Goal: Task Accomplishment & Management: Manage account settings

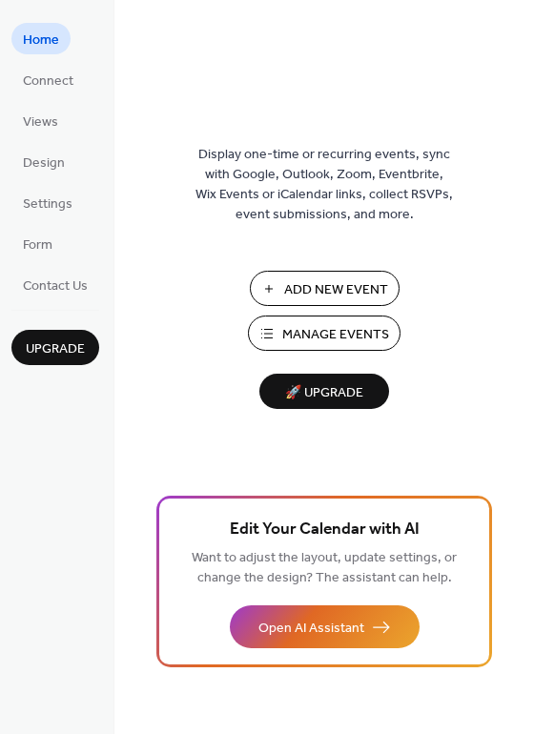
click at [315, 339] on span "Manage Events" at bounding box center [335, 335] width 107 height 20
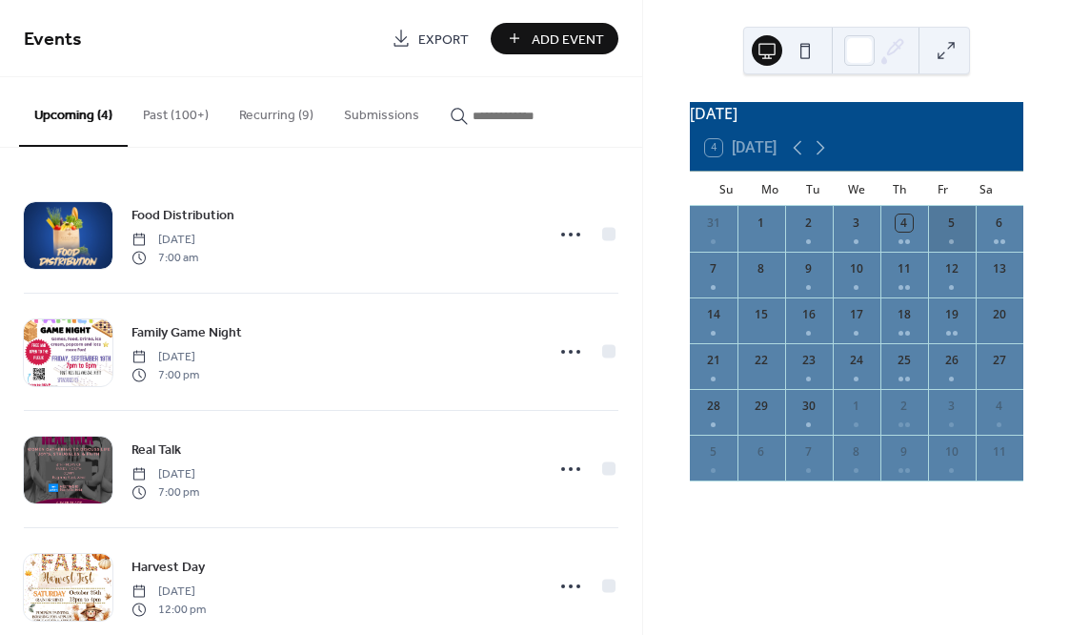
click at [944, 249] on div "5" at bounding box center [952, 229] width 48 height 46
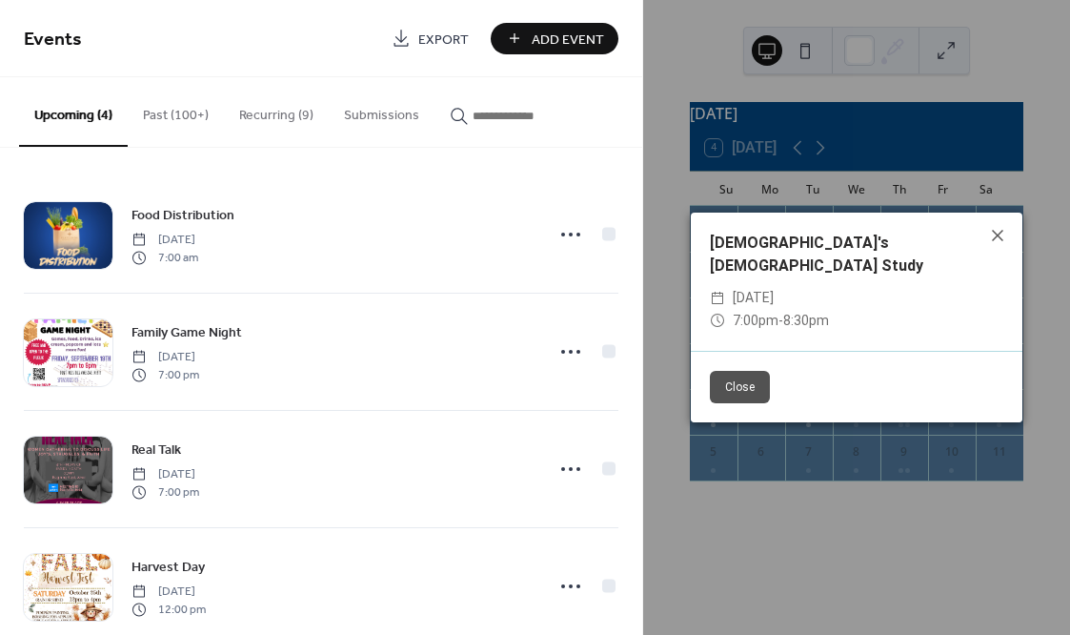
click at [827, 310] on div "​ 7:00pm - 8:30pm" at bounding box center [856, 321] width 293 height 23
click at [1003, 247] on icon at bounding box center [997, 235] width 23 height 23
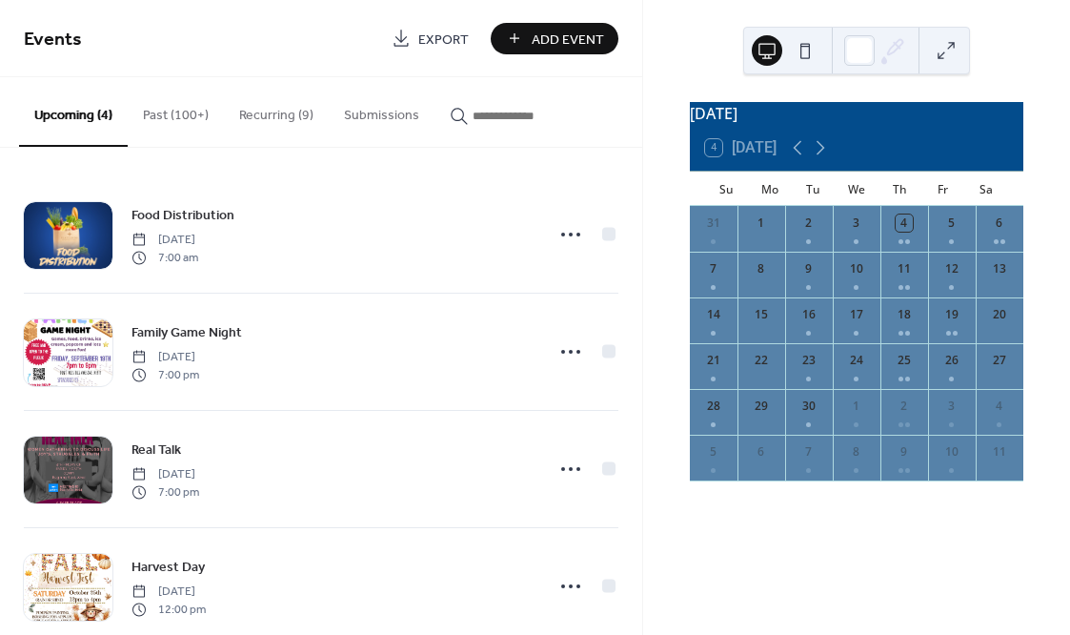
click at [149, 114] on button "Past (100+)" at bounding box center [176, 111] width 96 height 68
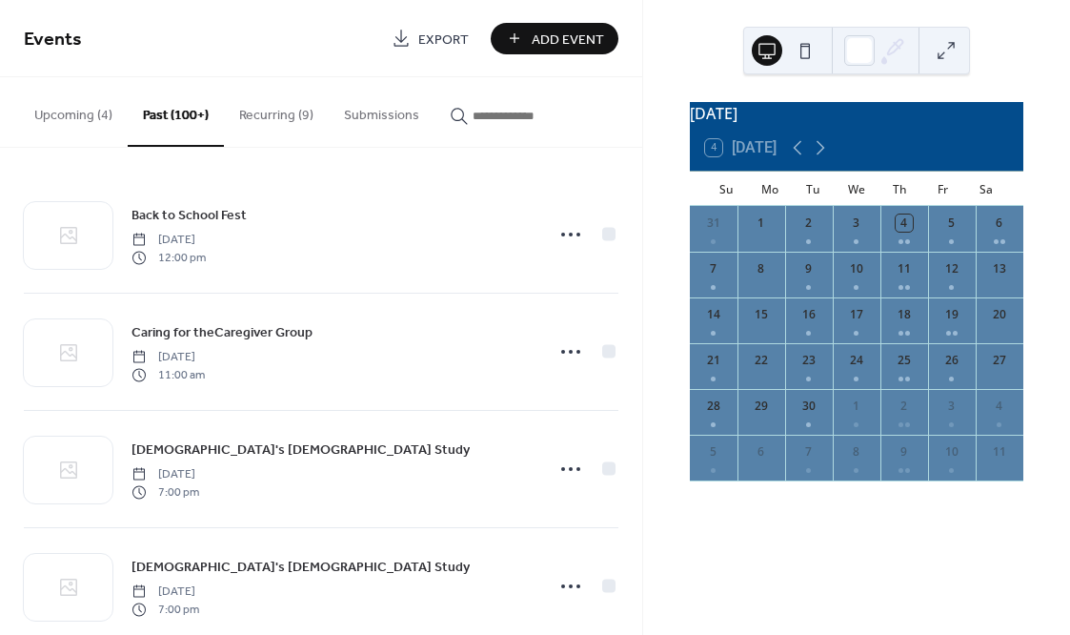
click at [255, 116] on button "Recurring (9)" at bounding box center [276, 111] width 105 height 68
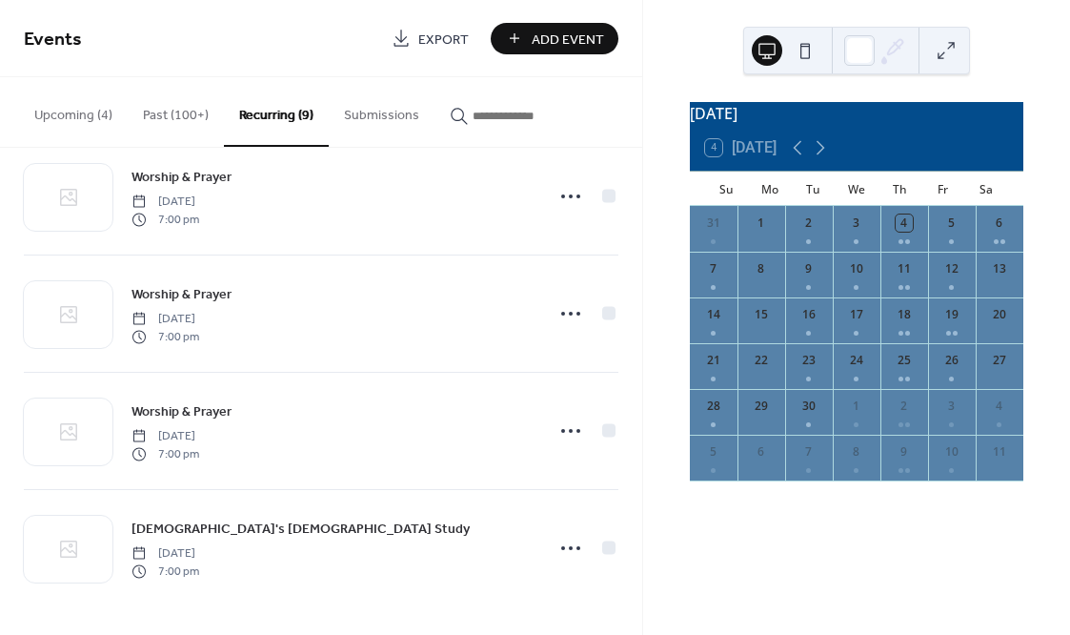
scroll to position [624, 0]
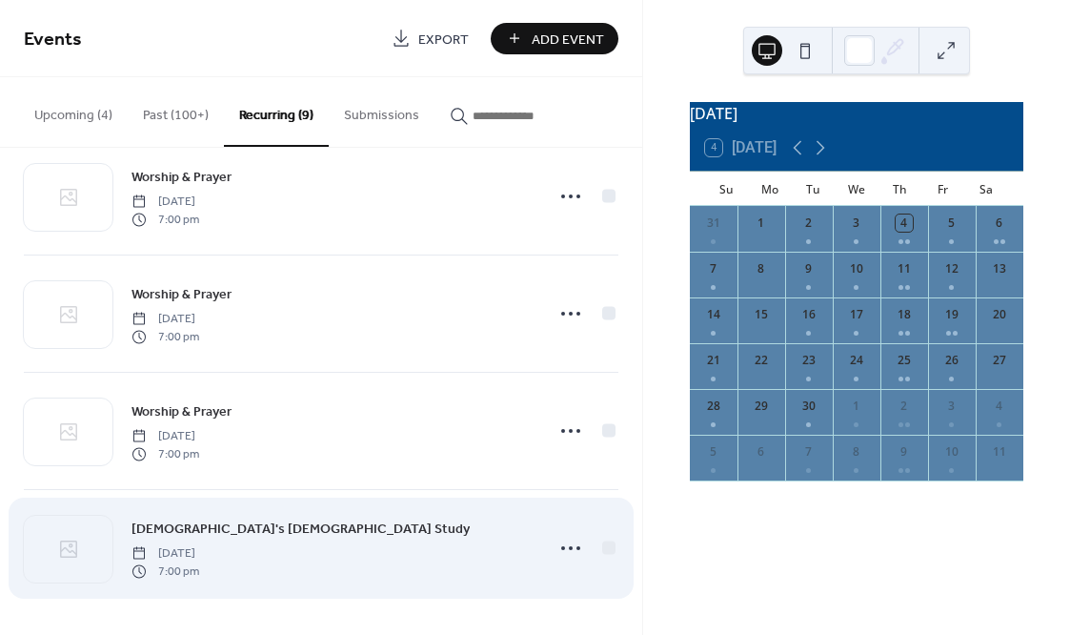
click at [199, 561] on span "Friday, September 5, 2025" at bounding box center [165, 553] width 68 height 17
click at [557, 552] on icon at bounding box center [570, 548] width 30 height 30
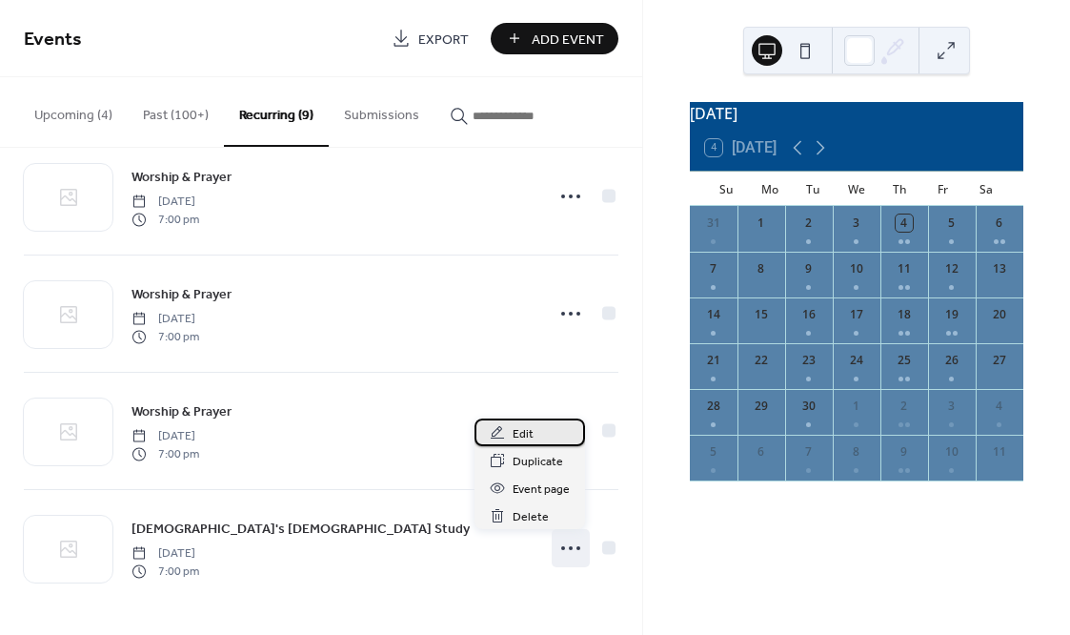
click at [532, 440] on span "Edit" at bounding box center [523, 434] width 21 height 20
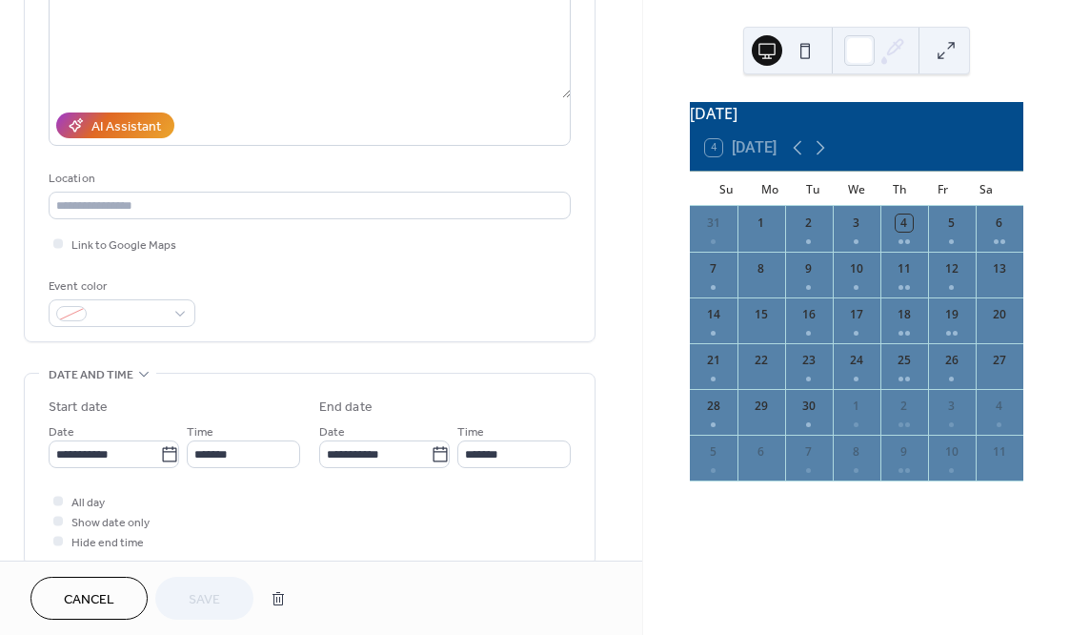
scroll to position [255, 0]
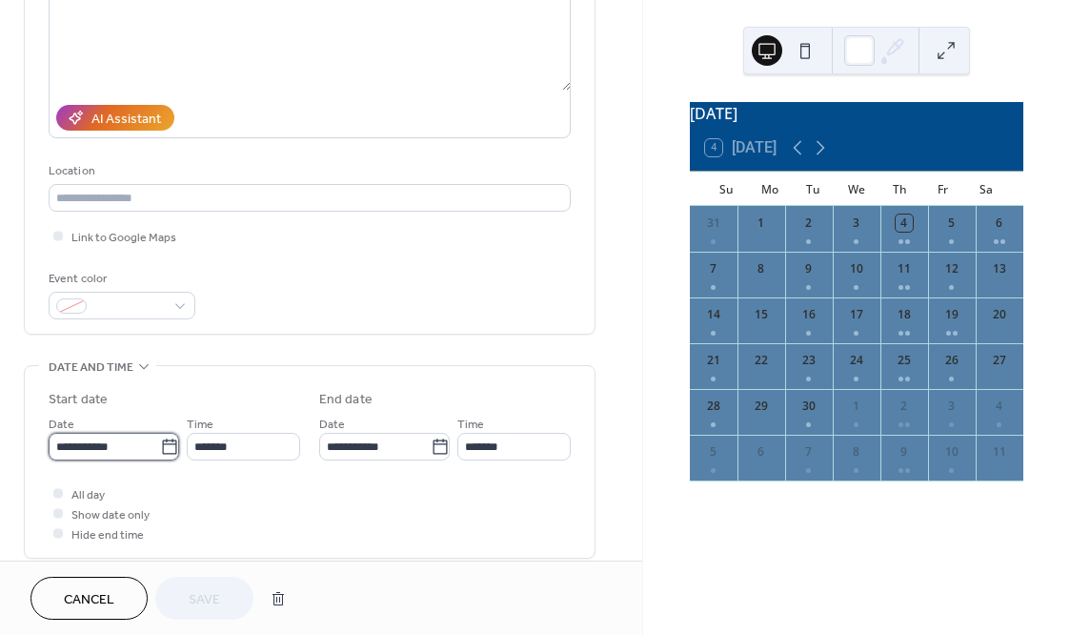
click at [92, 459] on input "**********" at bounding box center [104, 447] width 111 height 28
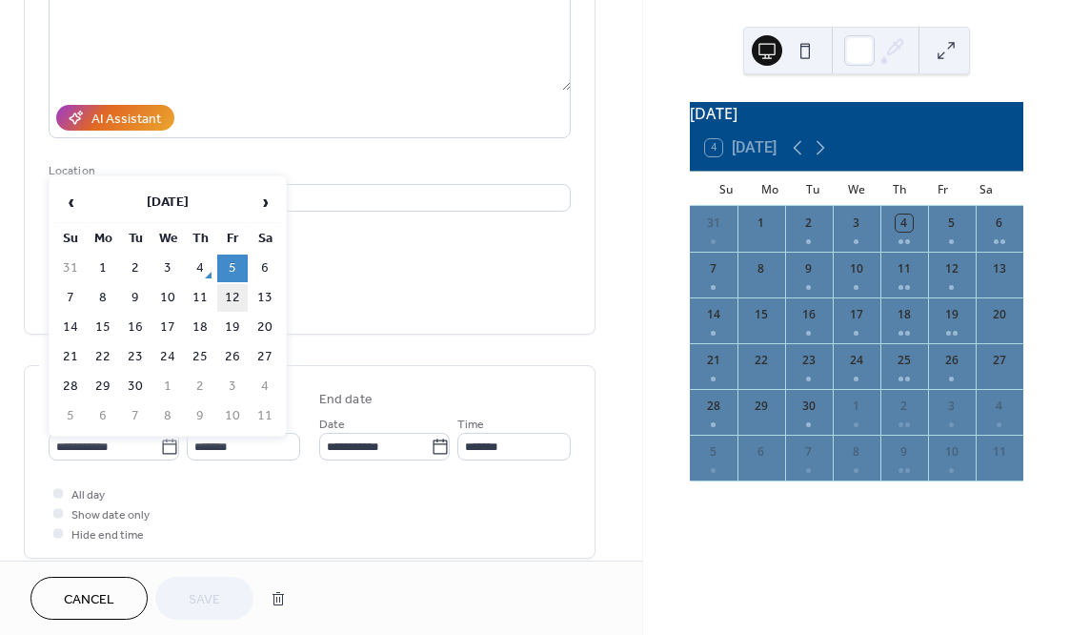
click at [227, 304] on td "12" at bounding box center [232, 298] width 30 height 28
type input "**********"
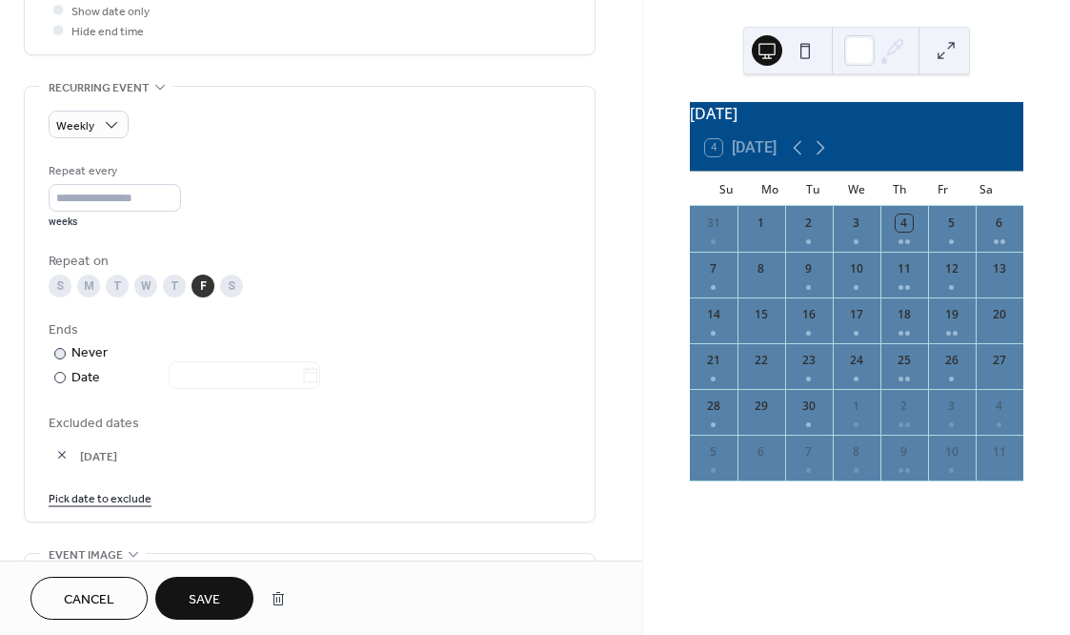
scroll to position [758, 0]
click at [136, 507] on link "Pick date to exclude" at bounding box center [100, 497] width 103 height 20
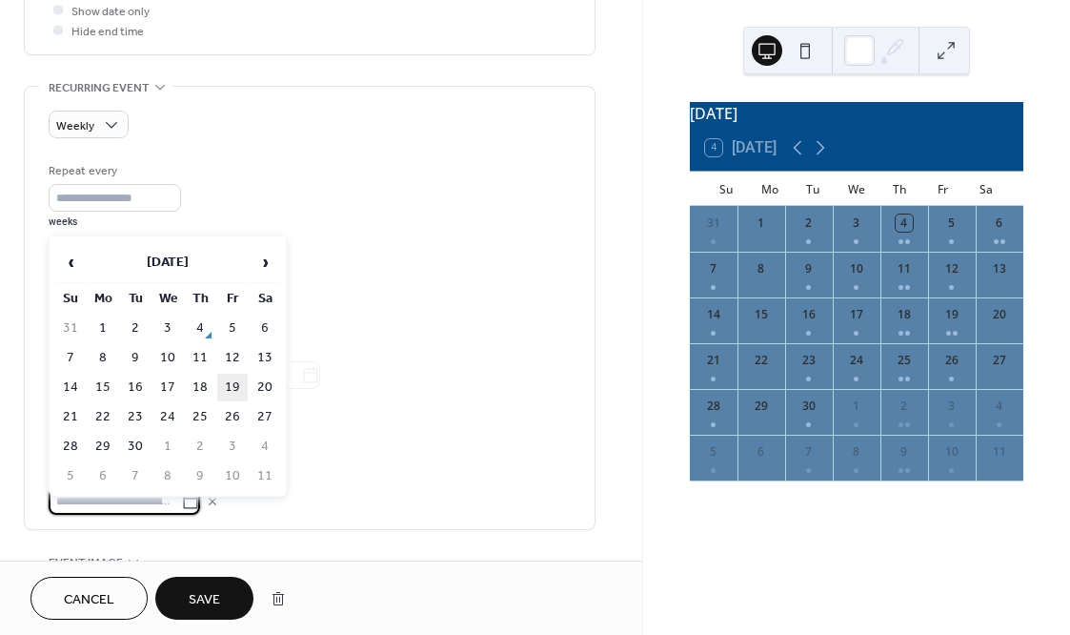
click at [228, 386] on td "19" at bounding box center [232, 388] width 30 height 28
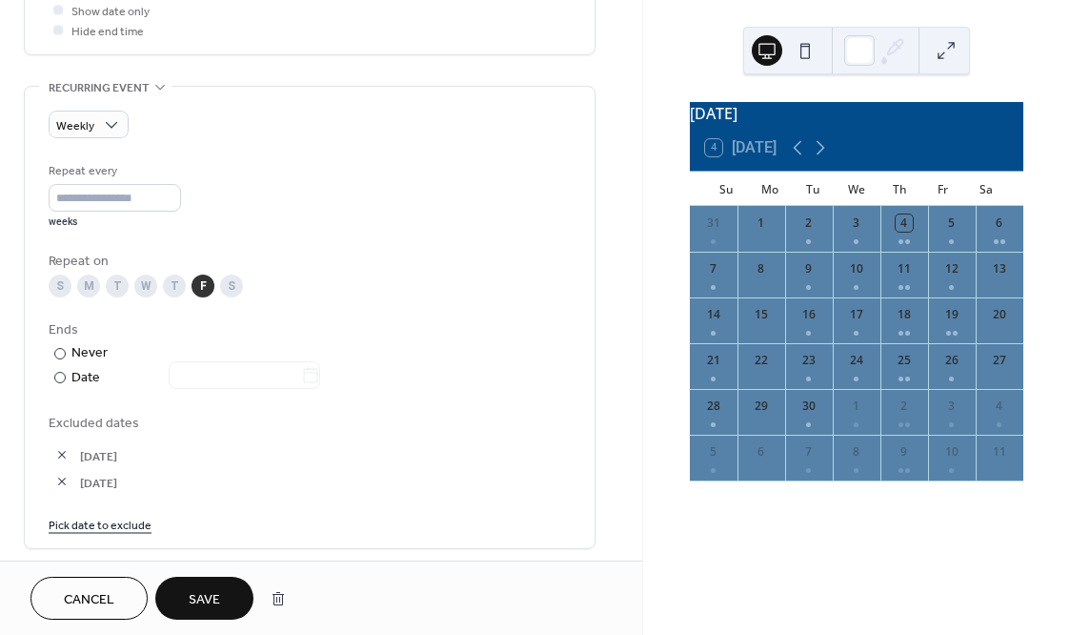
click at [201, 590] on span "Save" at bounding box center [204, 600] width 31 height 20
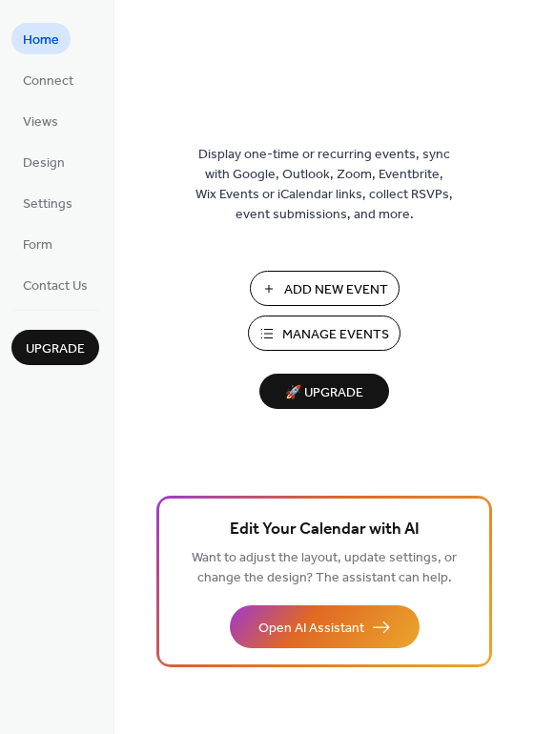
click at [318, 332] on span "Manage Events" at bounding box center [335, 335] width 107 height 20
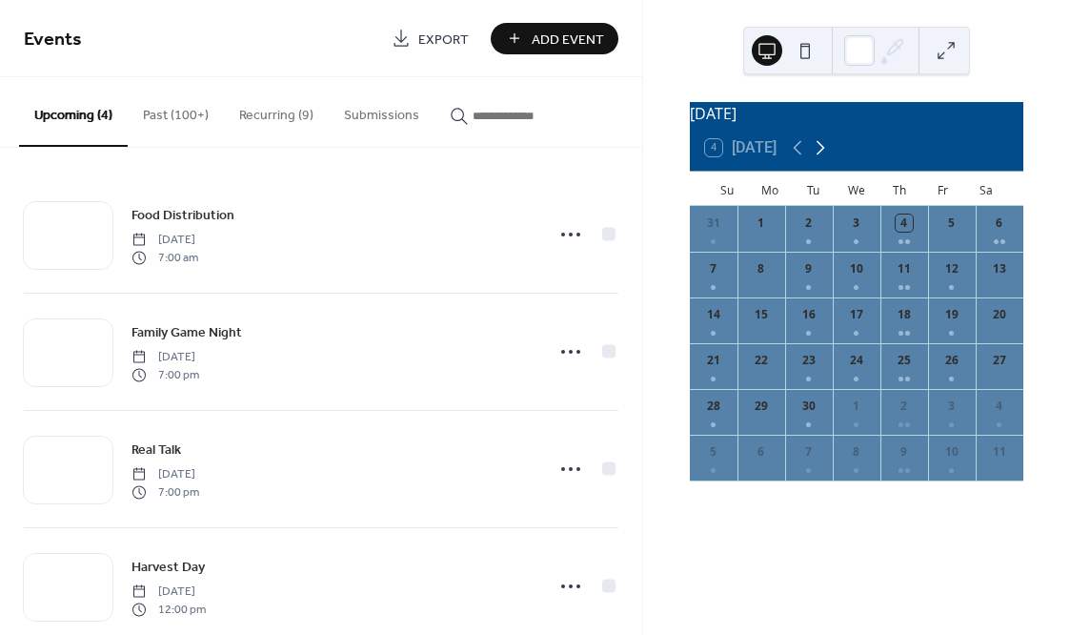
click at [828, 159] on icon at bounding box center [820, 147] width 23 height 23
click at [939, 340] on div "17" at bounding box center [952, 320] width 48 height 46
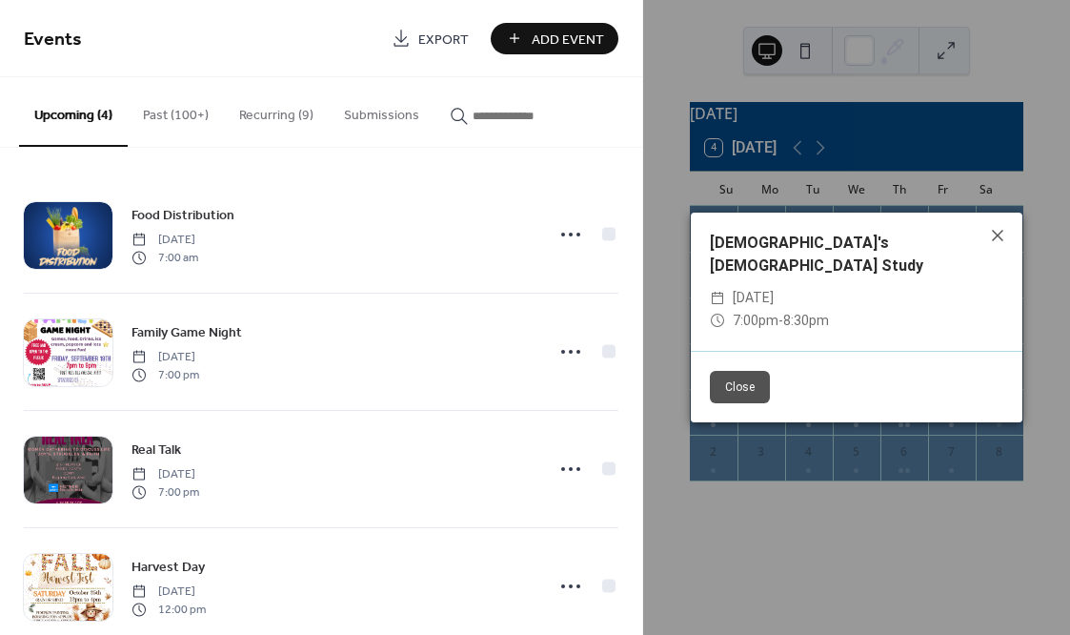
click at [752, 374] on button "Close" at bounding box center [740, 387] width 60 height 32
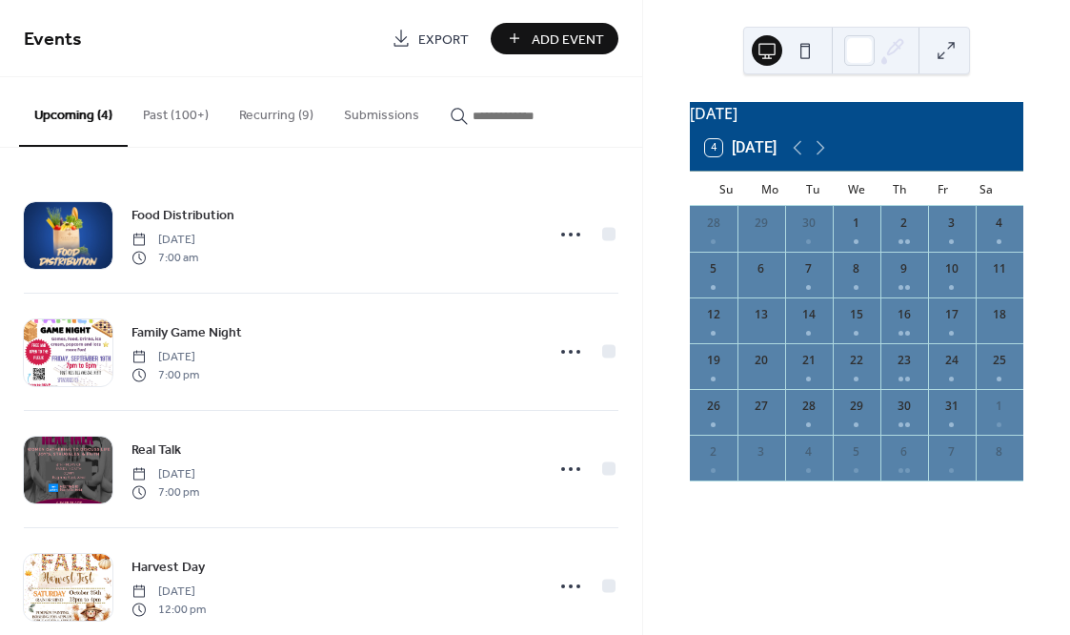
click at [264, 117] on button "Recurring (9)" at bounding box center [276, 111] width 105 height 68
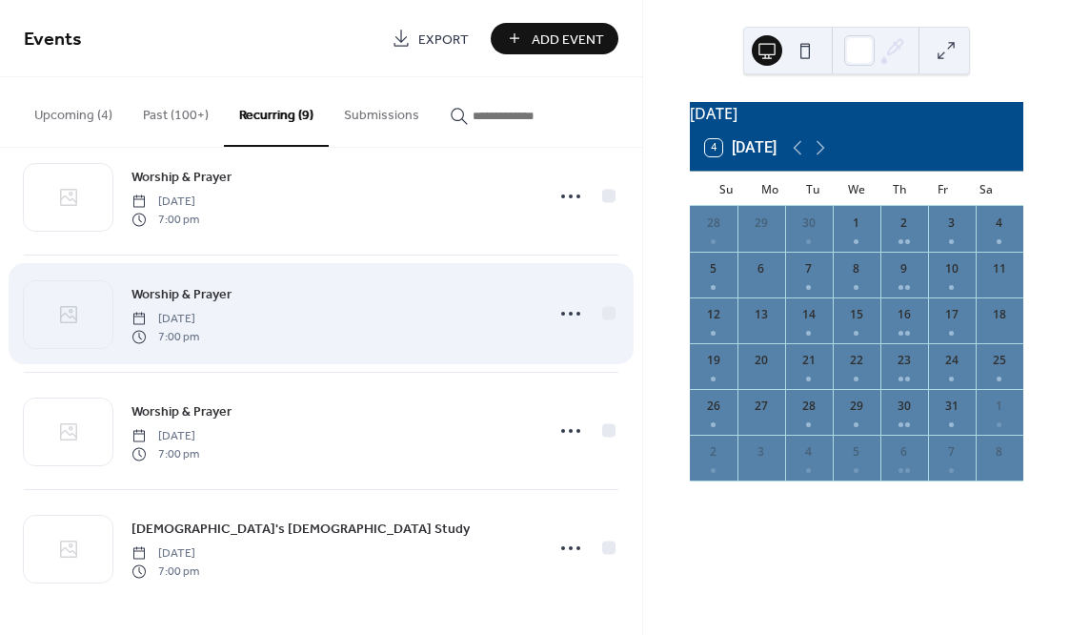
scroll to position [624, 0]
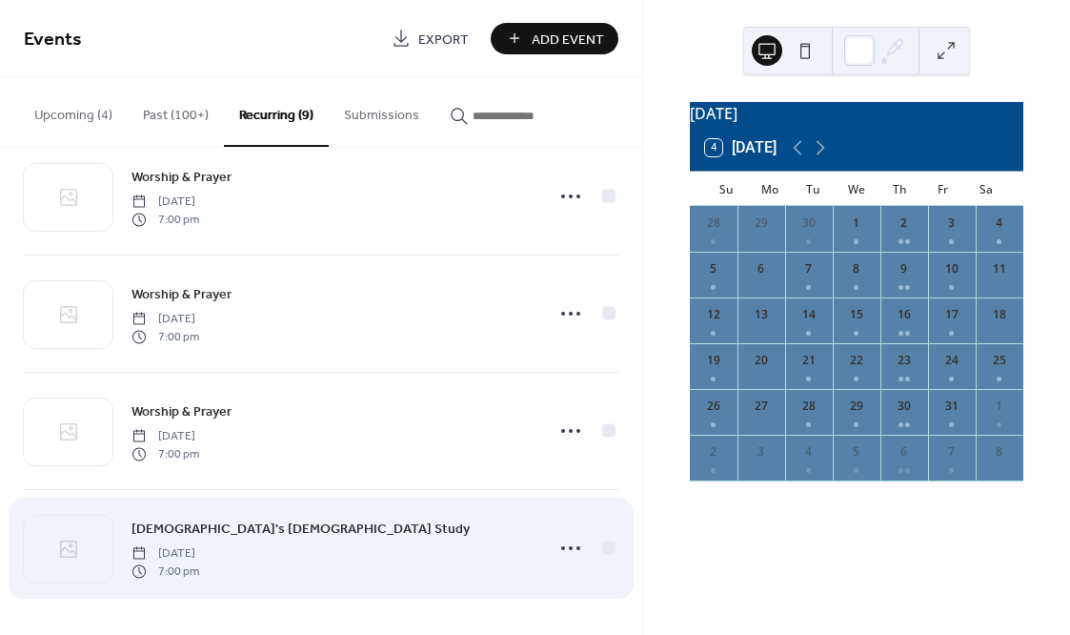
click at [484, 545] on div "Pastor's [DEMOGRAPHIC_DATA] Study [DATE] 7:00 pm" at bounding box center [331, 547] width 400 height 61
click at [569, 549] on circle at bounding box center [571, 548] width 4 height 4
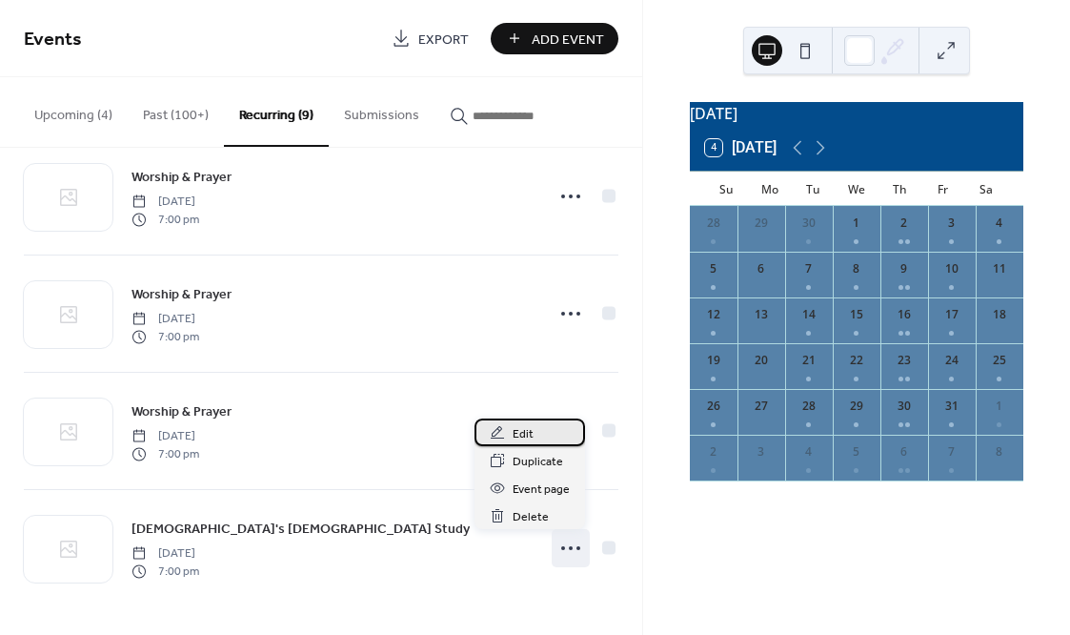
click at [531, 436] on span "Edit" at bounding box center [523, 434] width 21 height 20
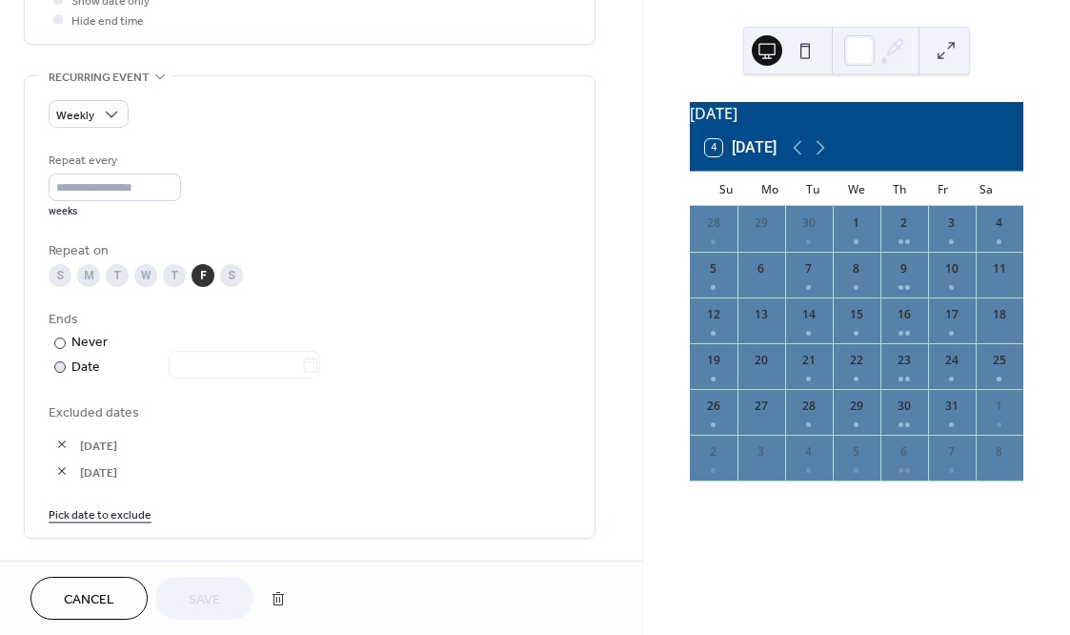
scroll to position [773, 0]
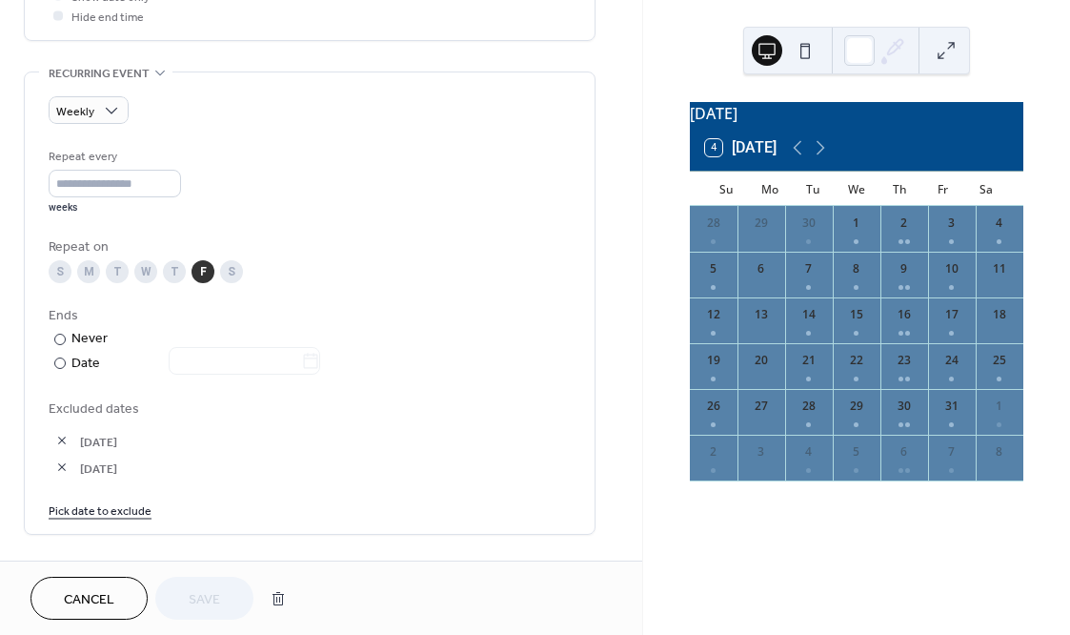
click at [121, 519] on link "Pick date to exclude" at bounding box center [100, 509] width 103 height 20
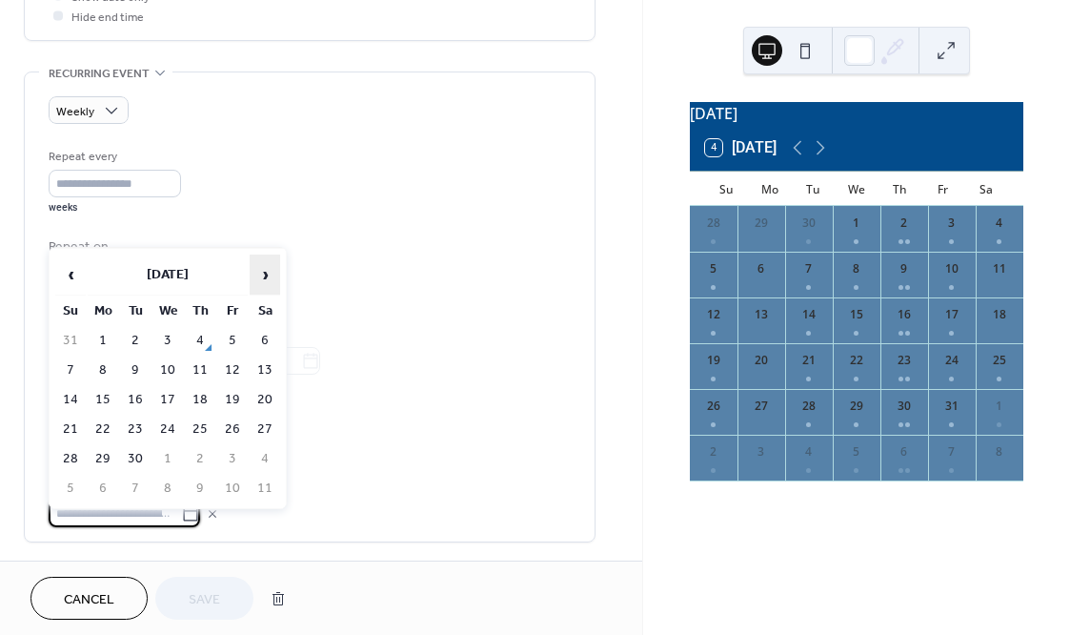
click at [265, 281] on span "›" at bounding box center [265, 274] width 29 height 38
click at [237, 430] on td "24" at bounding box center [232, 429] width 30 height 28
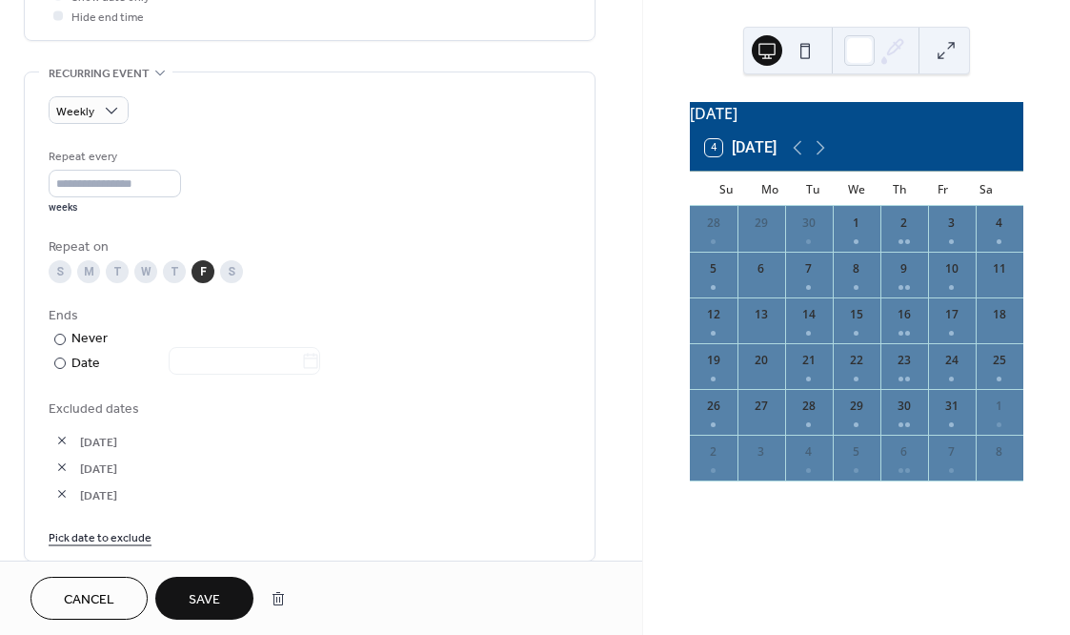
click at [110, 544] on link "Pick date to exclude" at bounding box center [100, 536] width 103 height 20
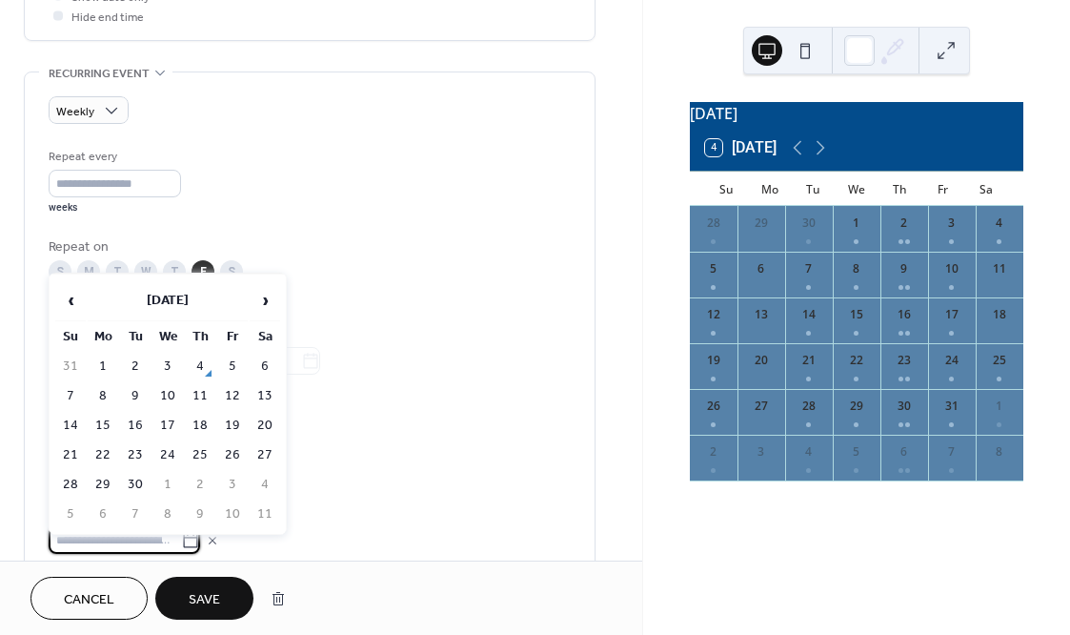
scroll to position [774, 0]
click at [264, 300] on span "›" at bounding box center [265, 300] width 29 height 38
click at [227, 488] on td "31" at bounding box center [232, 485] width 30 height 28
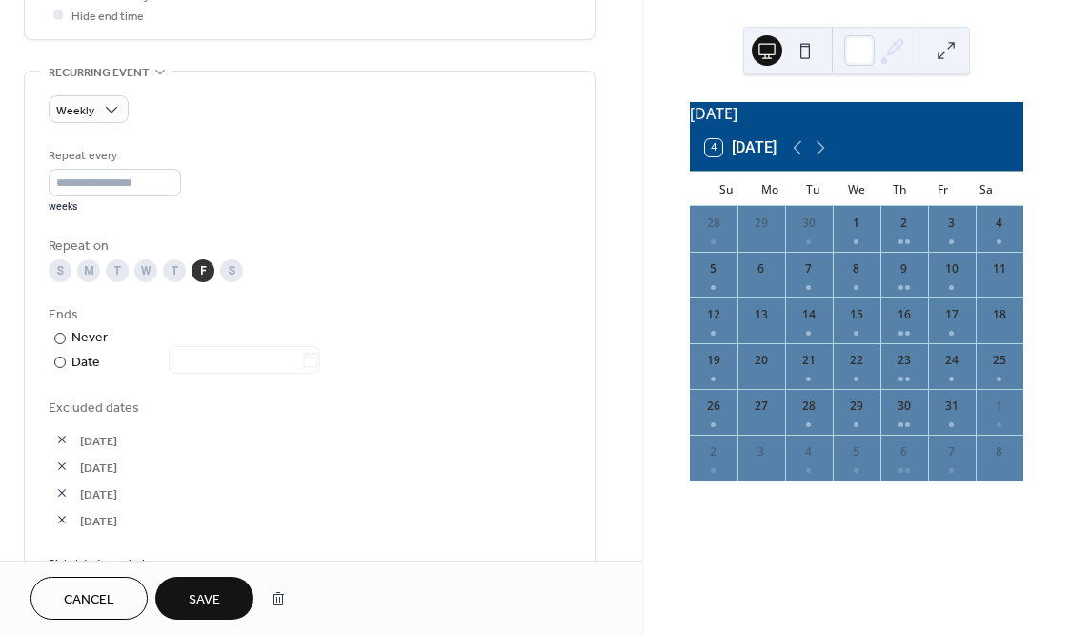
click at [206, 600] on span "Save" at bounding box center [204, 600] width 31 height 20
